Goal: Task Accomplishment & Management: Complete application form

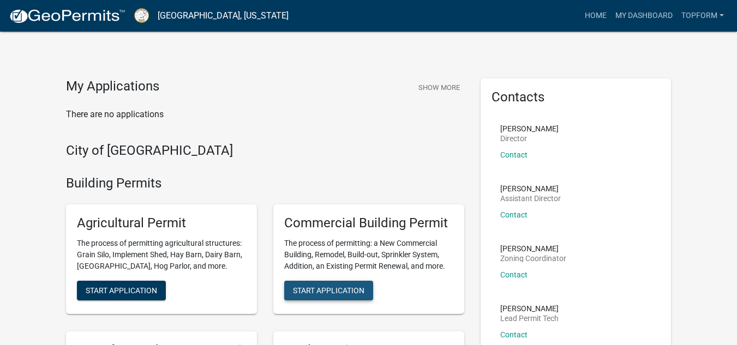
click at [351, 291] on span "Start Application" at bounding box center [328, 290] width 71 height 9
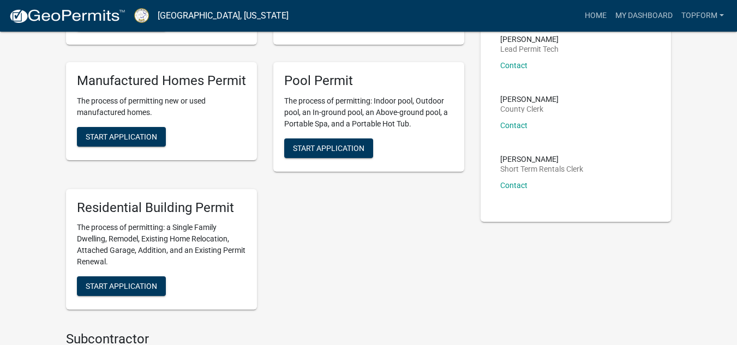
scroll to position [164, 0]
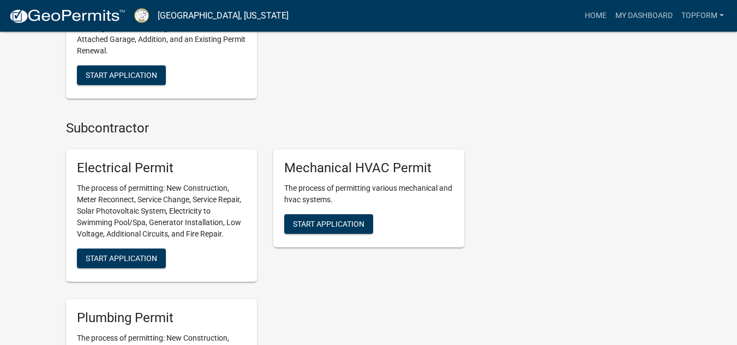
scroll to position [600, 0]
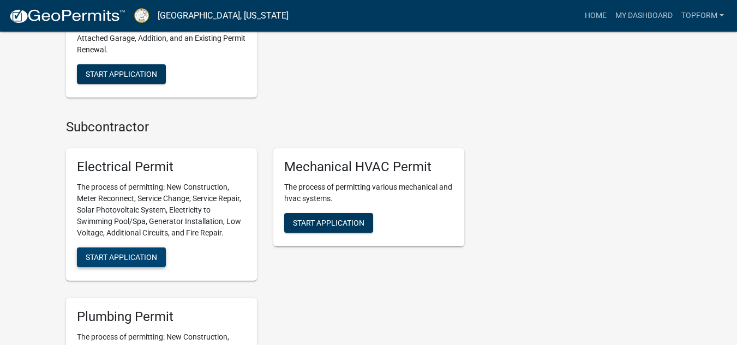
click at [140, 258] on span "Start Application" at bounding box center [121, 257] width 71 height 9
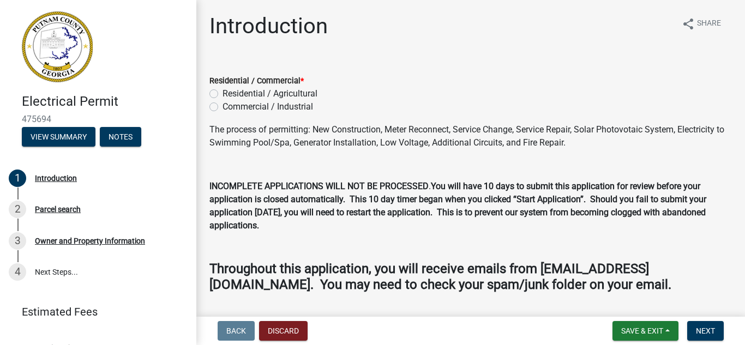
click at [220, 110] on div "Commercial / Industrial" at bounding box center [471, 106] width 523 height 13
click at [223, 107] on label "Commercial / Industrial" at bounding box center [268, 106] width 91 height 13
click at [223, 107] on input "Commercial / Industrial" at bounding box center [226, 103] width 7 height 7
radio input "true"
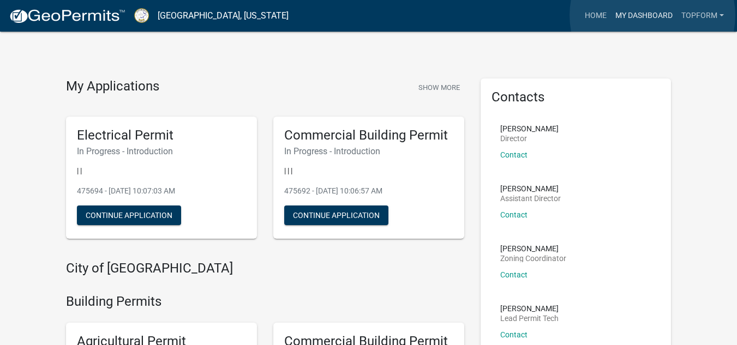
click at [653, 15] on link "My Dashboard" at bounding box center [644, 15] width 66 height 21
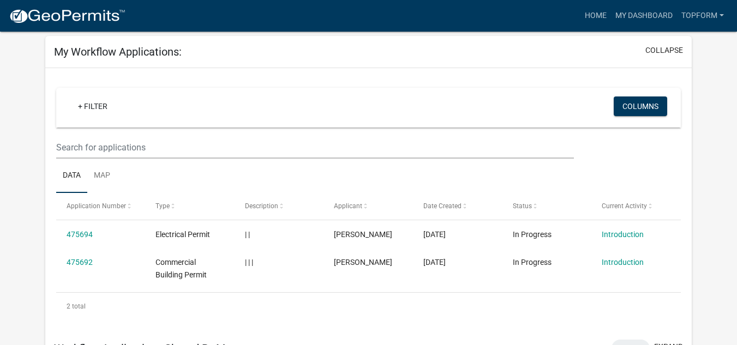
scroll to position [109, 0]
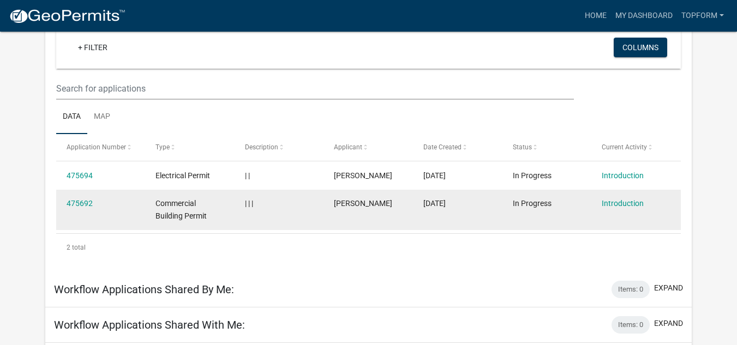
click at [671, 206] on datatable-body-cell "Introduction" at bounding box center [635, 210] width 89 height 40
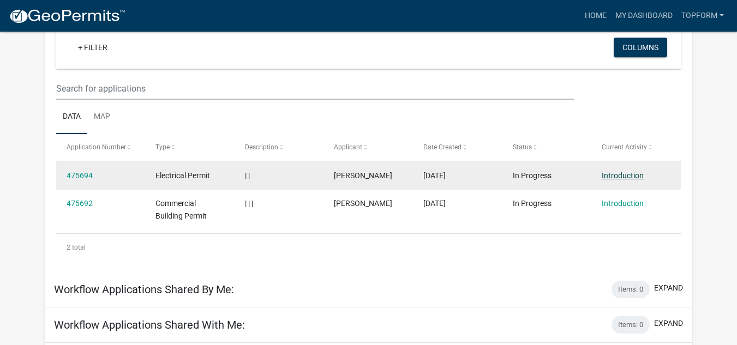
click at [621, 174] on link "Introduction" at bounding box center [623, 175] width 42 height 9
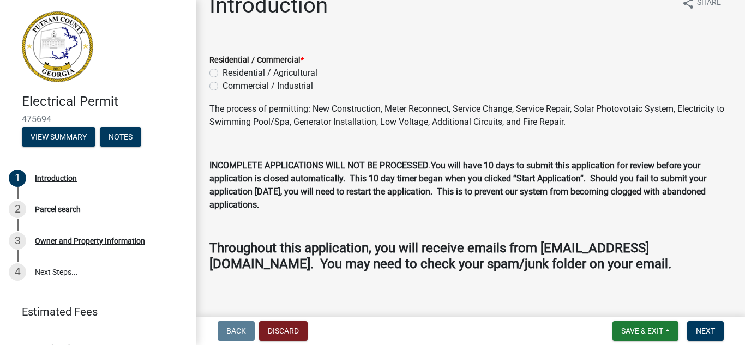
scroll to position [31, 0]
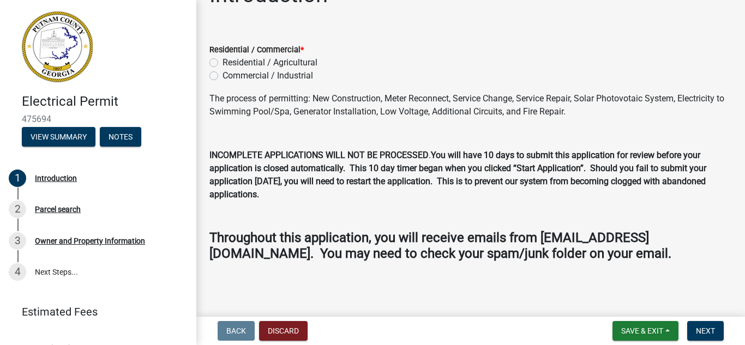
click at [223, 76] on label "Commercial / Industrial" at bounding box center [268, 75] width 91 height 13
click at [223, 76] on input "Commercial / Industrial" at bounding box center [226, 72] width 7 height 7
radio input "true"
click at [703, 333] on span "Next" at bounding box center [705, 331] width 19 height 9
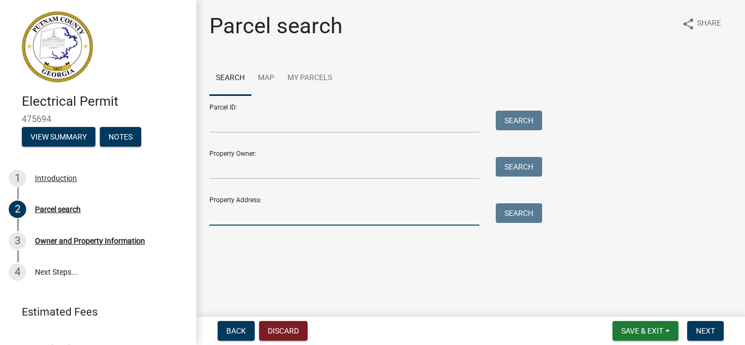
click at [262, 214] on input "Property Address:" at bounding box center [345, 215] width 270 height 22
click at [290, 218] on input "101" at bounding box center [345, 215] width 270 height 22
type input "[STREET_ADDRESS]"
click at [528, 217] on button "Search" at bounding box center [519, 214] width 46 height 20
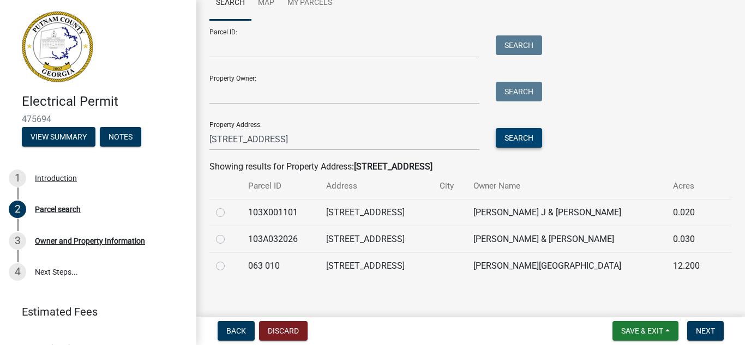
scroll to position [85, 0]
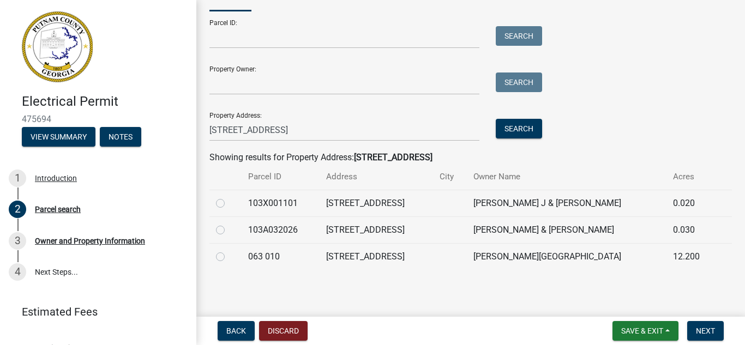
click at [229, 250] on label at bounding box center [229, 250] width 0 height 0
click at [229, 256] on 010 "radio" at bounding box center [232, 253] width 7 height 7
radio 010 "true"
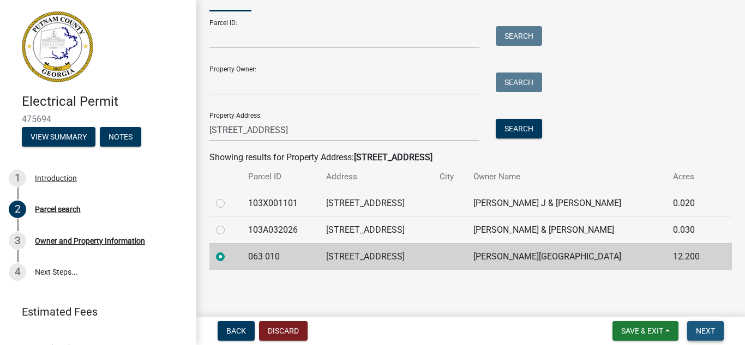
click at [702, 332] on span "Next" at bounding box center [705, 331] width 19 height 9
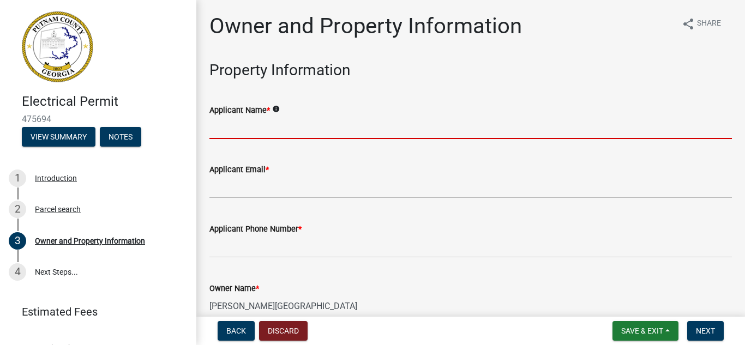
click at [354, 132] on input "Applicant Name *" at bounding box center [471, 128] width 523 height 22
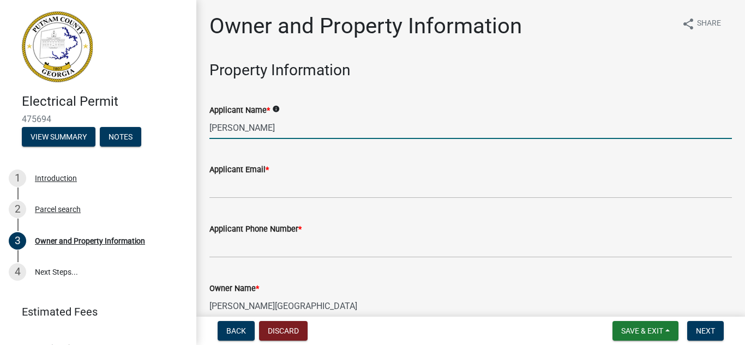
type input "[PERSON_NAME]"
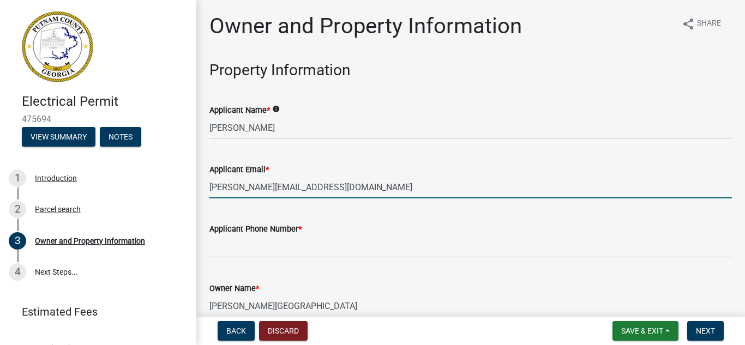
type input "[PERSON_NAME][EMAIL_ADDRESS][DOMAIN_NAME]"
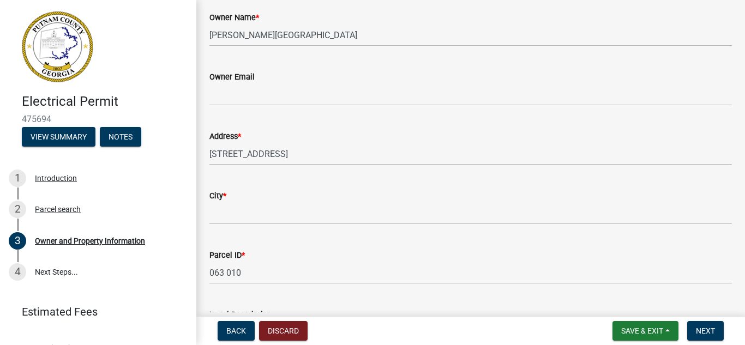
scroll to position [273, 0]
type input "4049982189"
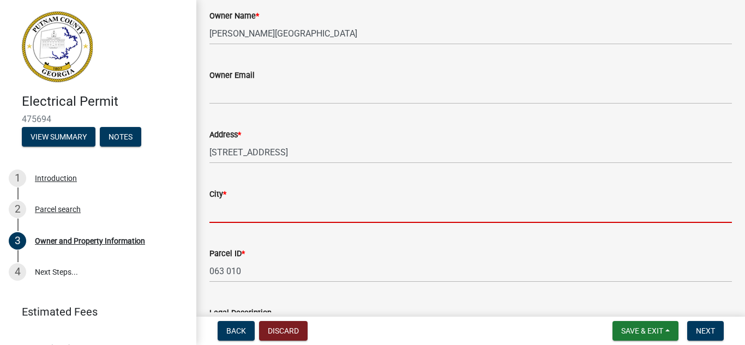
click at [396, 210] on input "City *" at bounding box center [471, 212] width 523 height 22
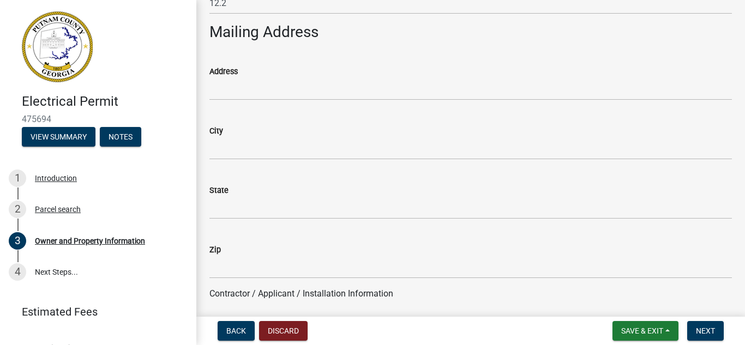
scroll to position [655, 0]
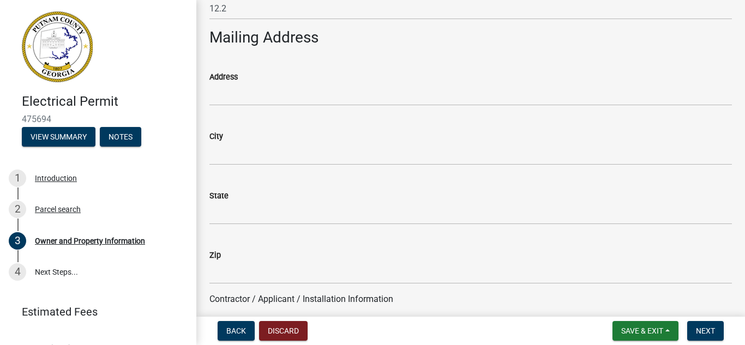
type input "Eatonton"
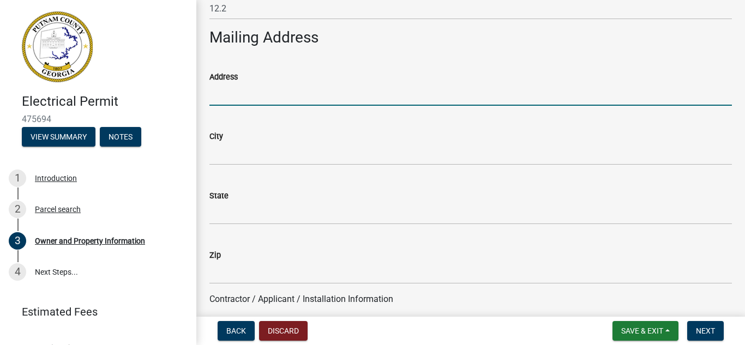
click at [281, 97] on input "Address" at bounding box center [471, 94] width 523 height 22
type input "[STREET_ADDRESS]"
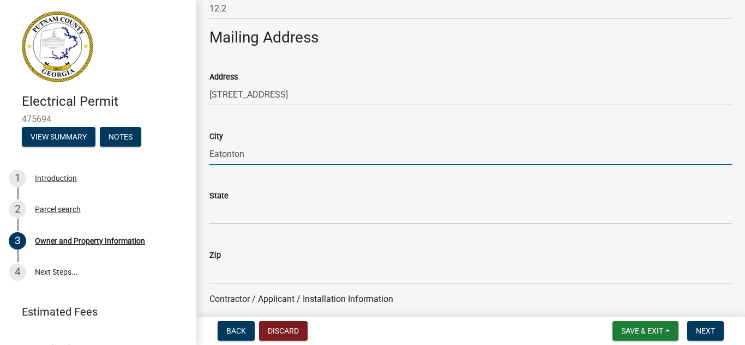
type input "Eatonton"
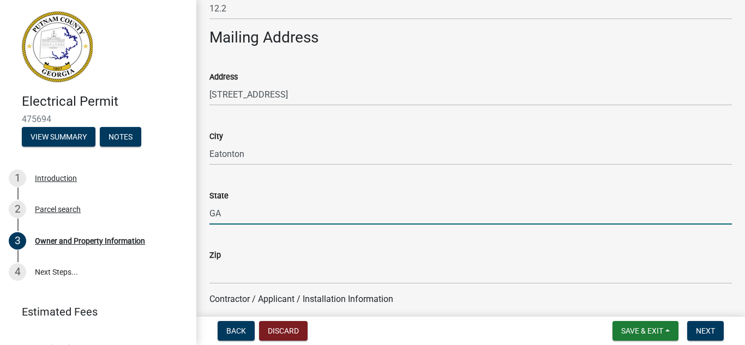
type input "GA"
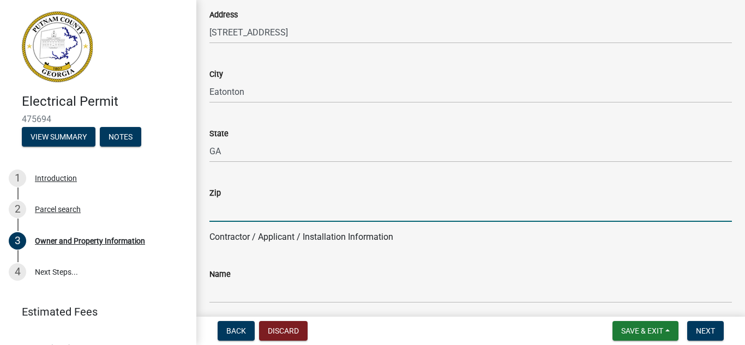
scroll to position [818, 0]
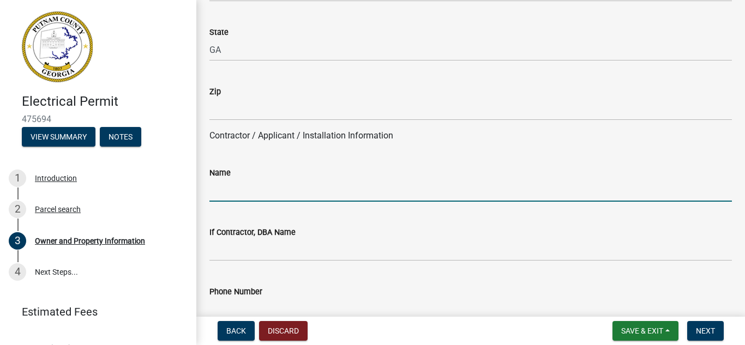
click at [337, 192] on input "Name" at bounding box center [471, 191] width 523 height 22
type input "T"
type input "[PERSON_NAME]"
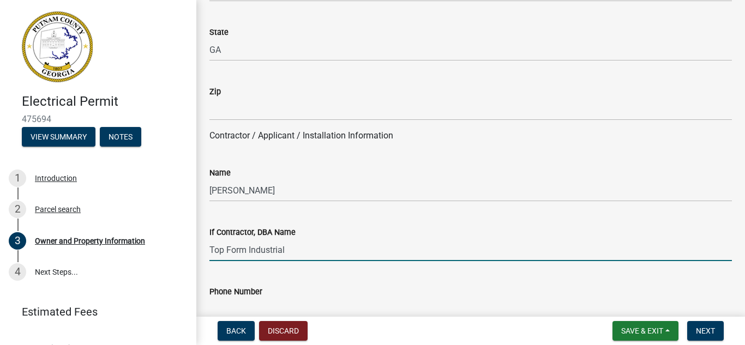
type input "Top Form Industrial"
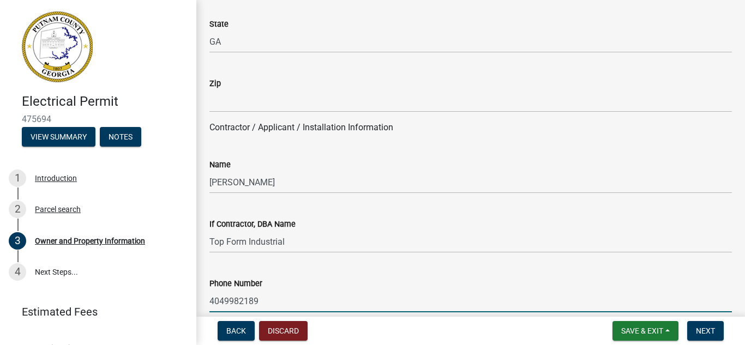
type input "4049982189"
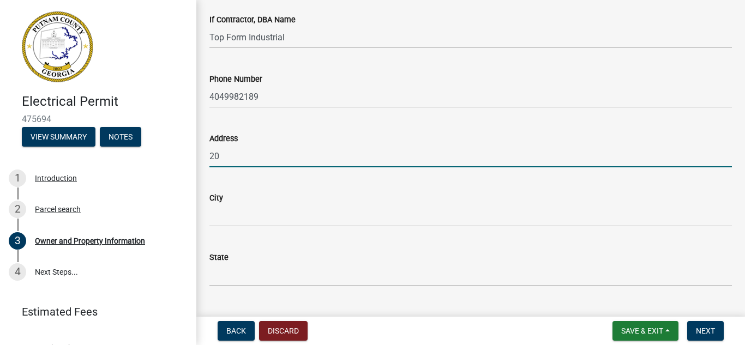
type input "2"
type input "[STREET_ADDRESS]"
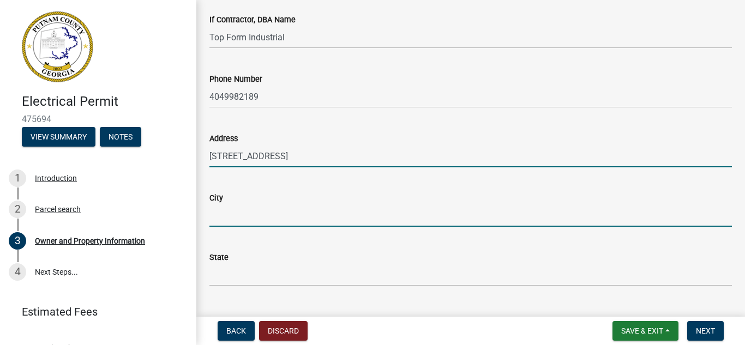
type input "[GEOGRAPHIC_DATA]"
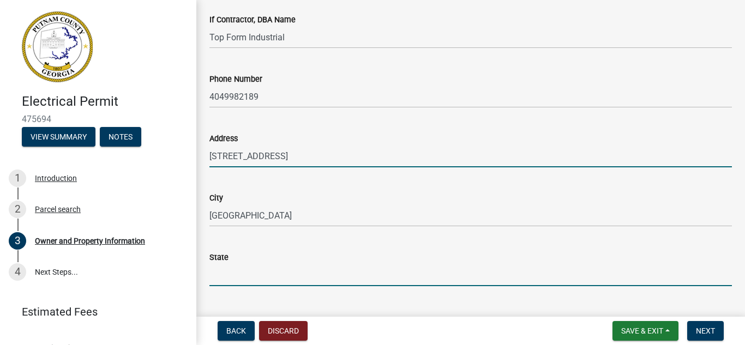
type input "GA"
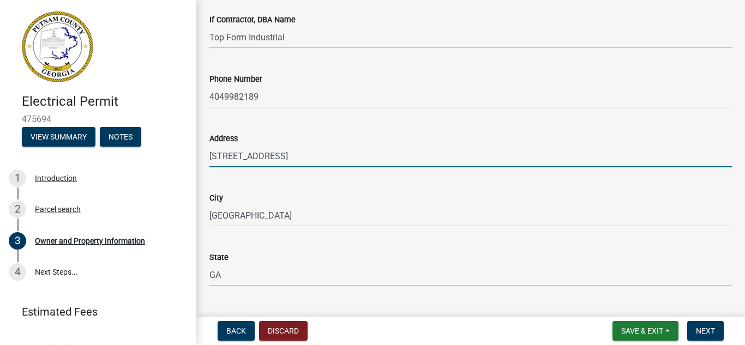
type input "30204"
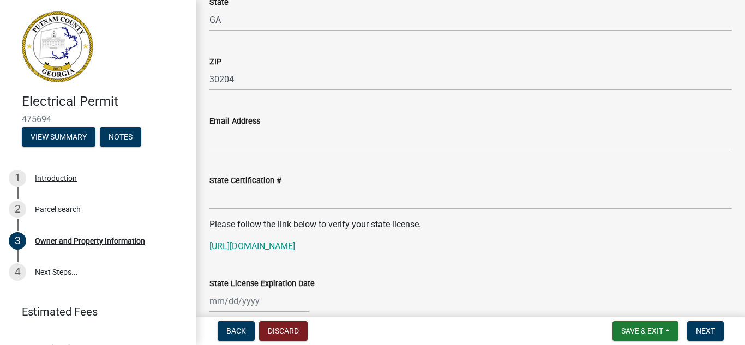
scroll to position [1304, 0]
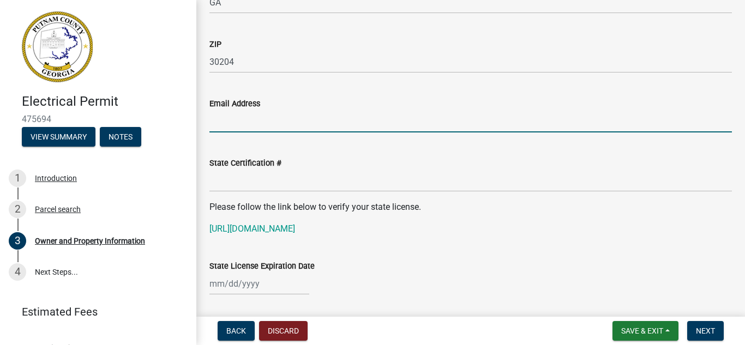
click at [301, 128] on input "Email Address" at bounding box center [471, 121] width 523 height 22
type input "[PERSON_NAME][EMAIL_ADDRESS][DOMAIN_NAME]"
click at [295, 232] on link "[URL][DOMAIN_NAME]" at bounding box center [253, 229] width 86 height 10
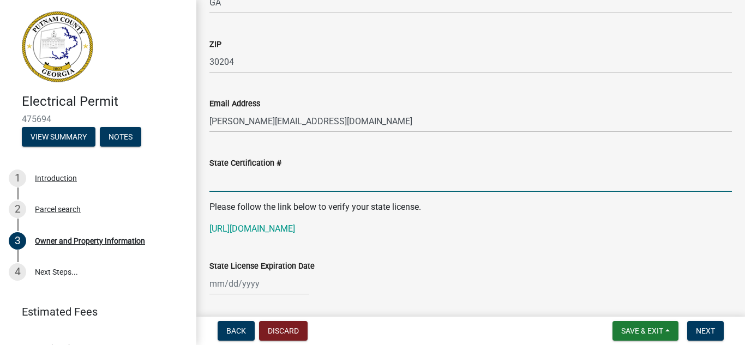
click at [264, 184] on input "State Certification #" at bounding box center [471, 181] width 523 height 22
paste input "EN215602"
type input "EN215602"
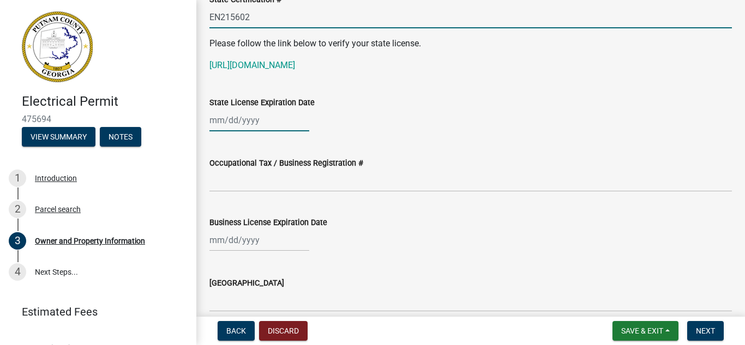
click at [278, 123] on div at bounding box center [260, 120] width 100 height 22
select select "9"
select select "2025"
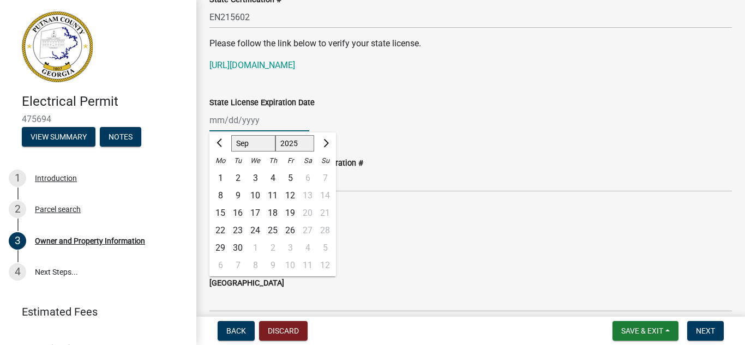
click at [242, 116] on input "State License Expiration Date" at bounding box center [260, 120] width 100 height 22
type input "063026"
click at [447, 194] on wm-data-entity-input "Occupational Tax / Business Registration #" at bounding box center [471, 170] width 523 height 59
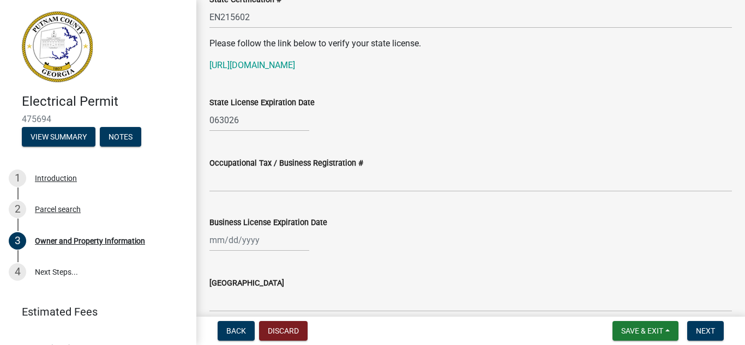
click at [267, 193] on wm-data-entity-input "Occupational Tax / Business Registration #" at bounding box center [471, 170] width 523 height 59
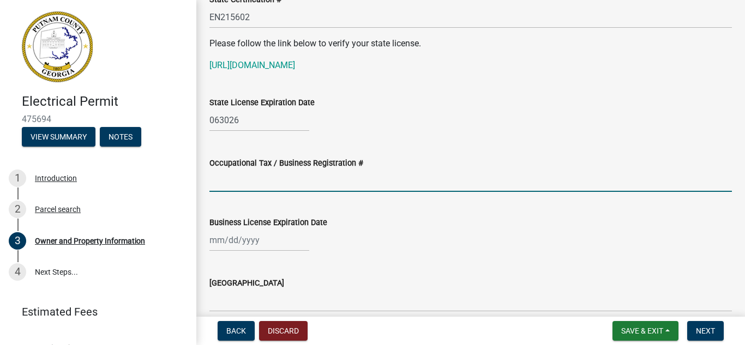
click at [268, 183] on input "Occupational Tax / Business Registration #" at bounding box center [471, 181] width 523 height 22
type input "025096"
select select "9"
select select "2025"
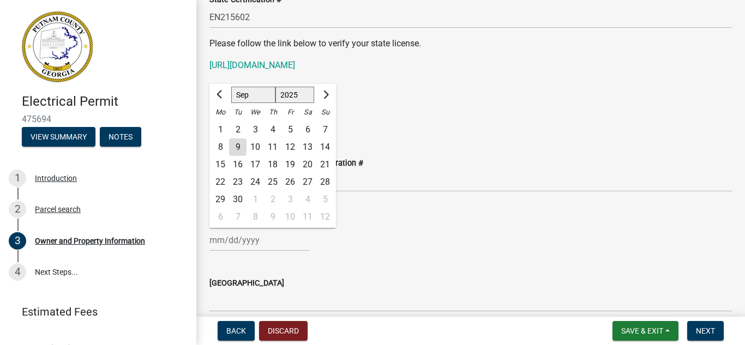
click at [497, 228] on div "Business License Expiration Date" at bounding box center [471, 222] width 523 height 13
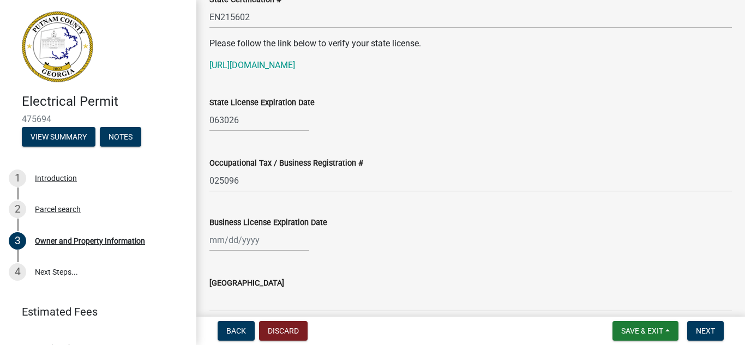
click at [232, 237] on div at bounding box center [260, 240] width 100 height 22
select select "9"
select select "2025"
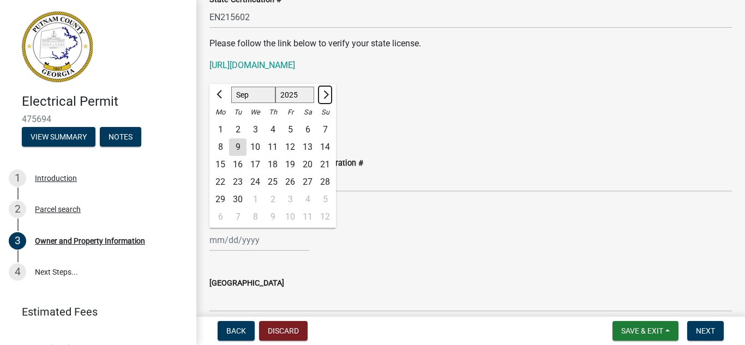
click at [326, 93] on span "Next month" at bounding box center [325, 95] width 8 height 8
select select "12"
click at [256, 196] on div "31" at bounding box center [255, 199] width 17 height 17
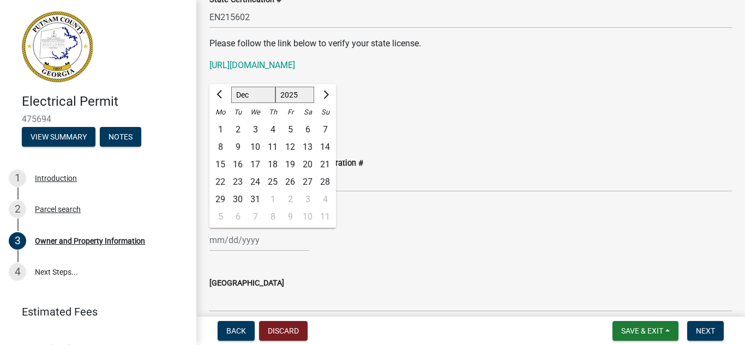
type input "[DATE]"
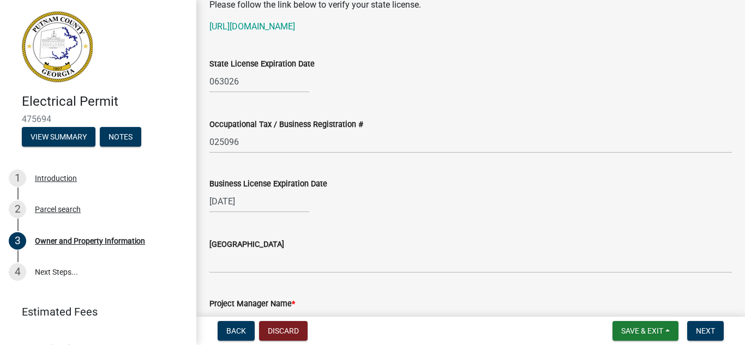
scroll to position [1522, 0]
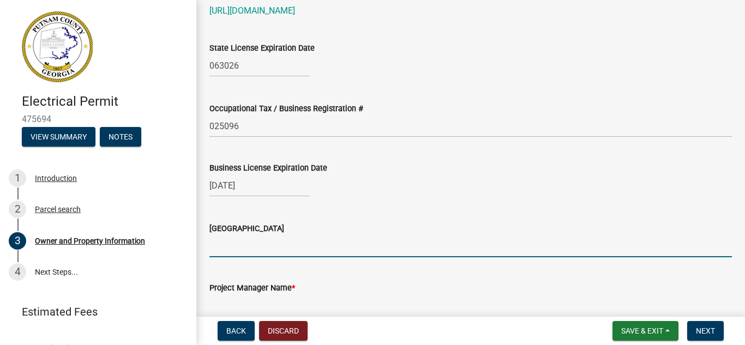
click at [324, 240] on input "[GEOGRAPHIC_DATA]" at bounding box center [471, 246] width 523 height 22
type input "City of [GEOGRAPHIC_DATA]"
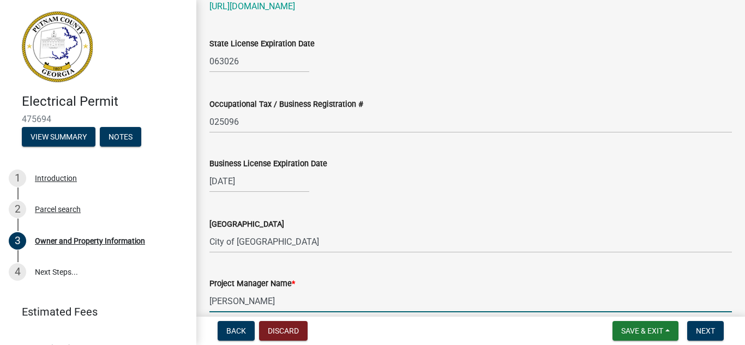
type input "[PERSON_NAME]"
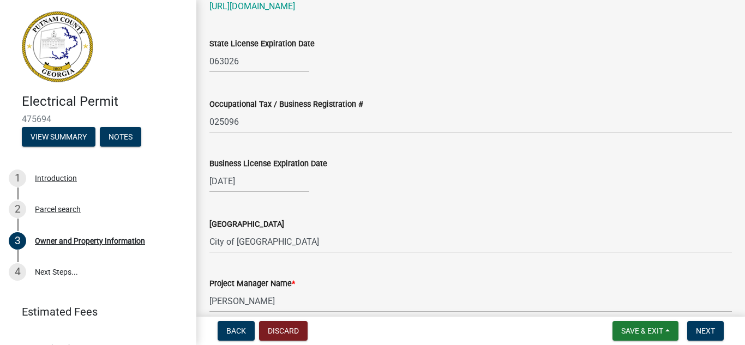
scroll to position [1731, 0]
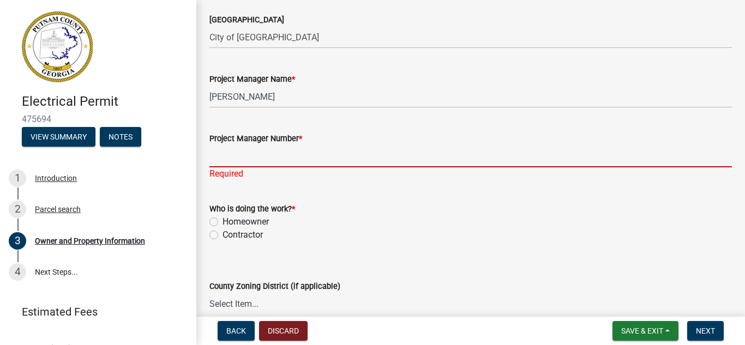
click at [284, 155] on input "Project Manager Number *" at bounding box center [471, 156] width 523 height 22
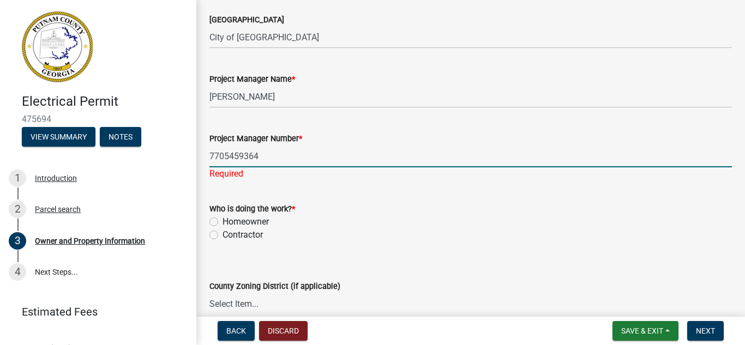
type input "7705459364"
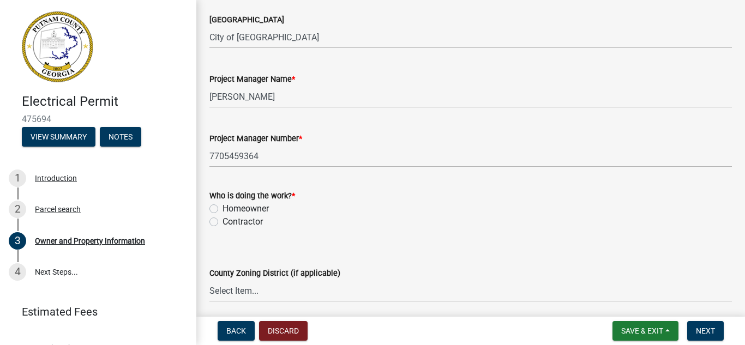
click at [217, 234] on wm-data-entity-input "Who is doing the work? * Homeowner [DEMOGRAPHIC_DATA]" at bounding box center [471, 207] width 523 height 62
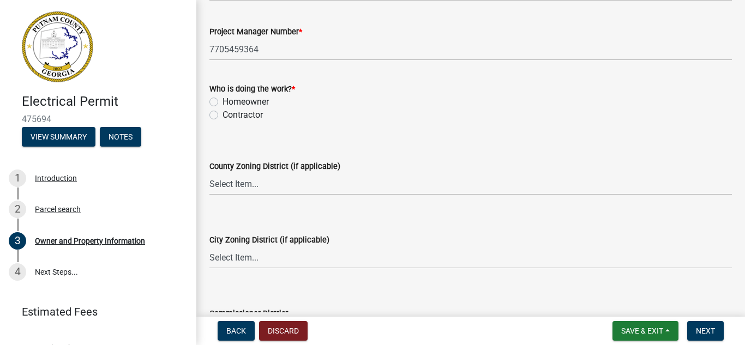
scroll to position [1840, 0]
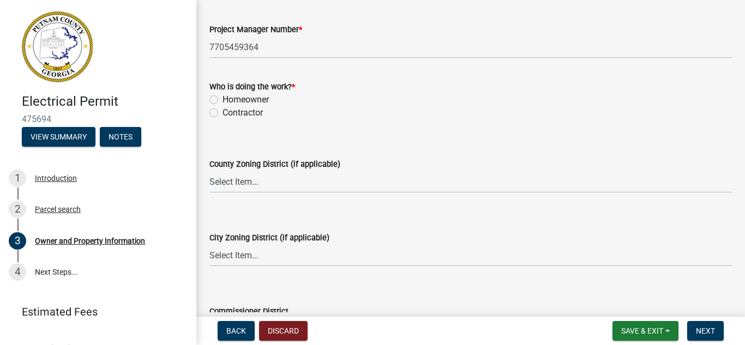
click at [223, 115] on label "Contractor" at bounding box center [243, 112] width 40 height 13
click at [223, 113] on input "Contractor" at bounding box center [226, 109] width 7 height 7
radio input "true"
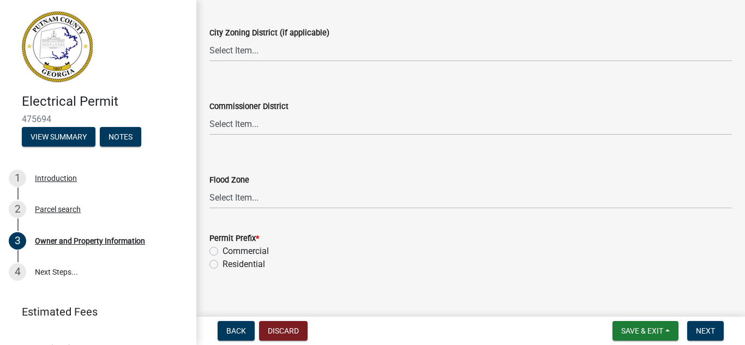
scroll to position [2056, 0]
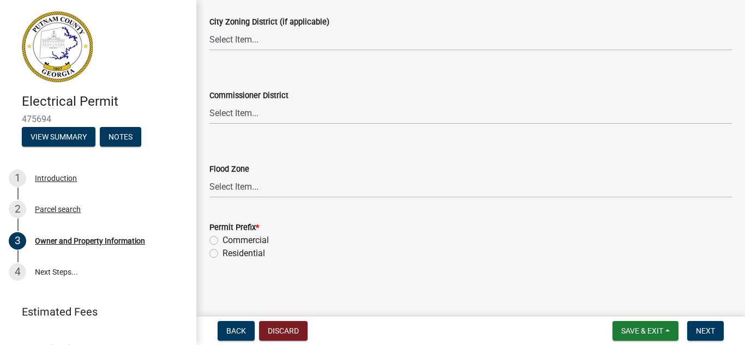
click at [223, 241] on label "Commercial" at bounding box center [246, 240] width 46 height 13
click at [223, 241] on input "Commercial" at bounding box center [226, 237] width 7 height 7
radio input "true"
click at [704, 330] on span "Next" at bounding box center [705, 331] width 19 height 9
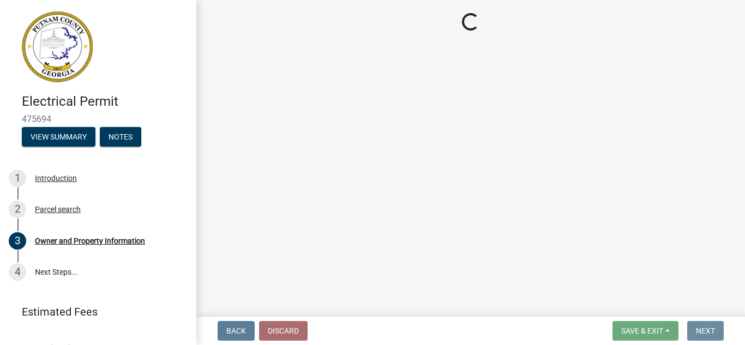
scroll to position [0, 0]
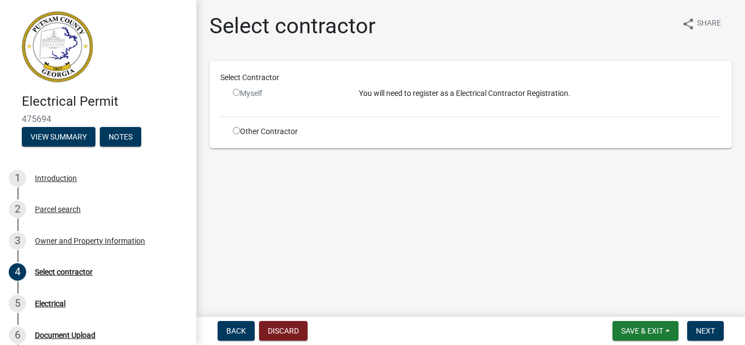
click at [238, 93] on input "radio" at bounding box center [236, 92] width 7 height 7
click at [240, 96] on div "Myself" at bounding box center [288, 93] width 110 height 11
click at [238, 94] on input "radio" at bounding box center [236, 92] width 7 height 7
radio input "false"
